Goal: Information Seeking & Learning: Learn about a topic

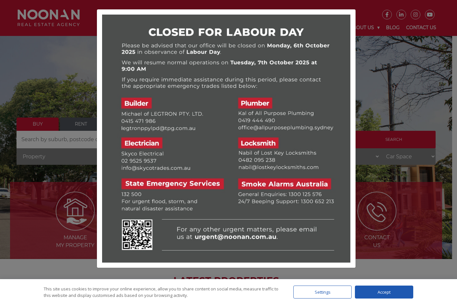
drag, startPoint x: 370, startPoint y: 97, endPoint x: 368, endPoint y: 93, distance: 4.1
click at [370, 97] on div at bounding box center [228, 152] width 457 height 305
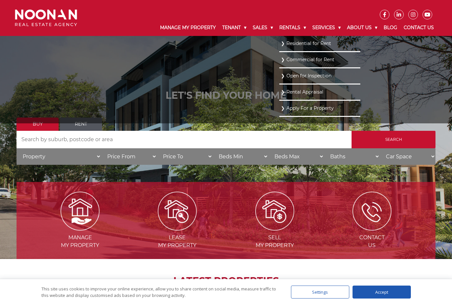
click at [290, 48] on li "Residential for Rent" at bounding box center [319, 44] width 81 height 16
click at [287, 45] on link "Residential for Rent" at bounding box center [320, 43] width 78 height 9
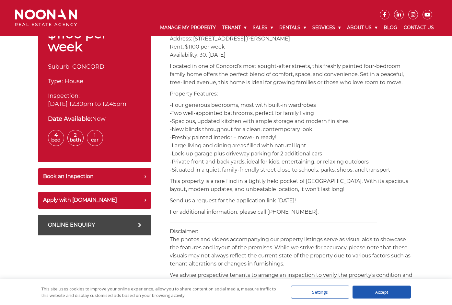
scroll to position [226, 0]
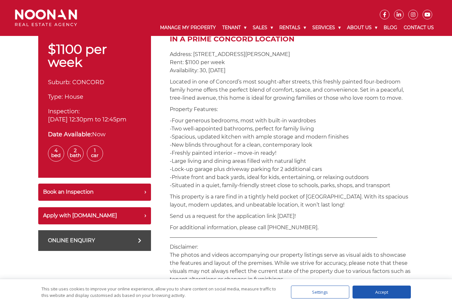
click at [251, 206] on p "This property is a rare find in a tightly held pocket of Concord. With its spac…" at bounding box center [292, 201] width 244 height 16
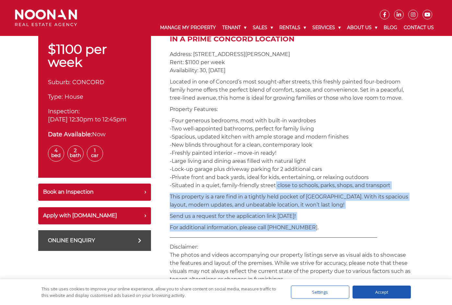
drag, startPoint x: 270, startPoint y: 192, endPoint x: 315, endPoint y: 227, distance: 56.8
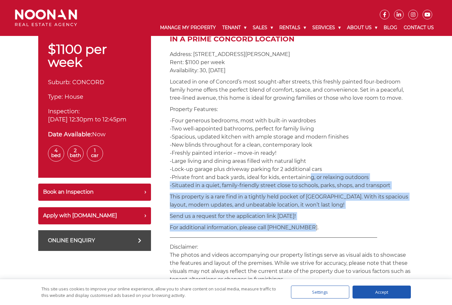
drag, startPoint x: 315, startPoint y: 234, endPoint x: 305, endPoint y: 186, distance: 49.2
click at [305, 186] on p "-Four generous bedrooms, most with built-in wardrobes -Two well-appointed bathr…" at bounding box center [292, 153] width 244 height 73
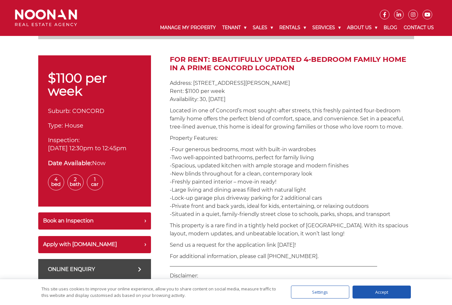
scroll to position [161, 0]
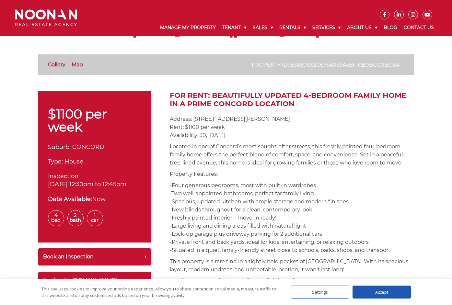
click at [236, 133] on p "Address: 35 Churchill Avenue, Concord Rent: $1100 per week Availability: 30, Se…" at bounding box center [292, 127] width 244 height 24
click at [238, 254] on p "-Four generous bedrooms, most with built-in wardrobes -Two well-appointed bathr…" at bounding box center [292, 217] width 244 height 73
